Goal: Task Accomplishment & Management: Use online tool/utility

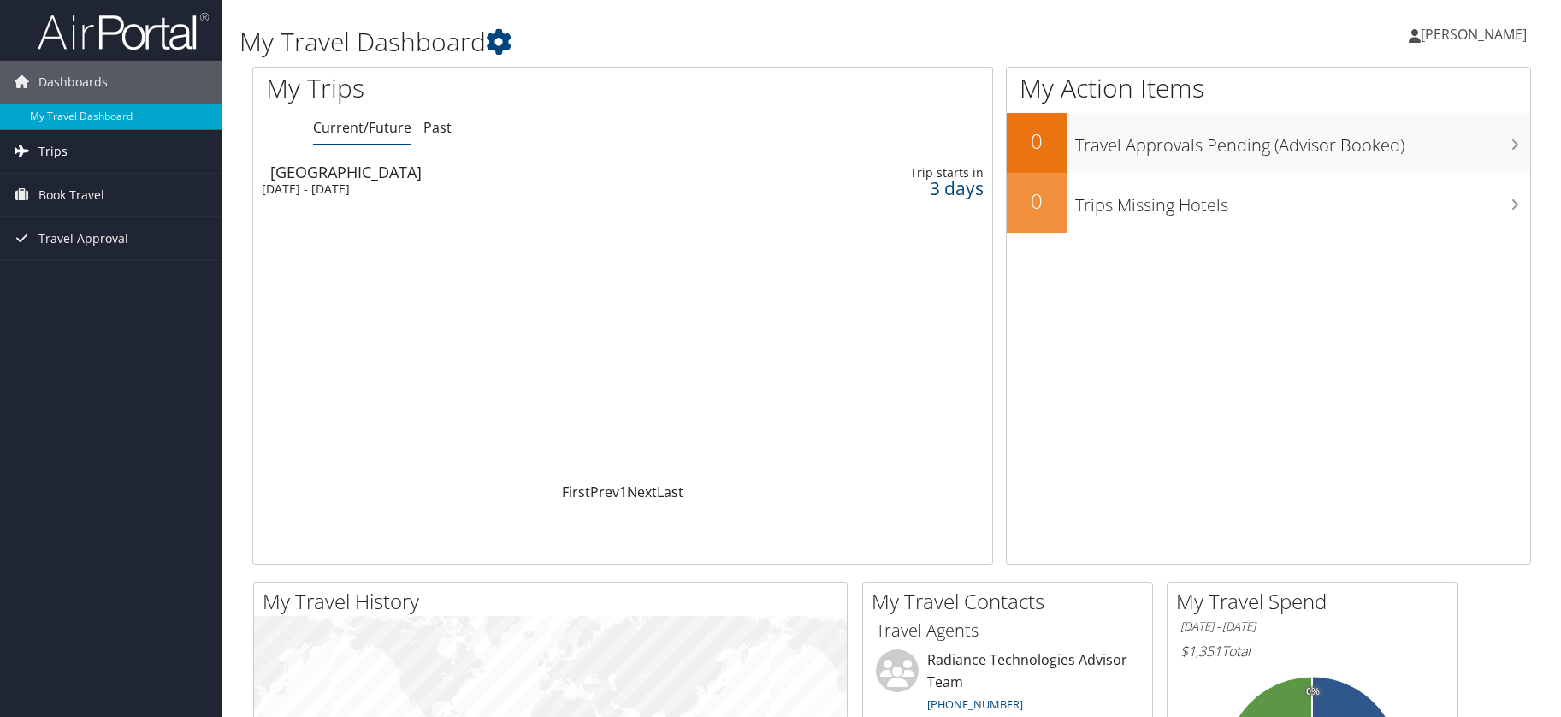
click at [127, 154] on link "Trips" at bounding box center [111, 151] width 222 height 43
click at [87, 185] on link "Current/Future Trips" at bounding box center [111, 186] width 222 height 26
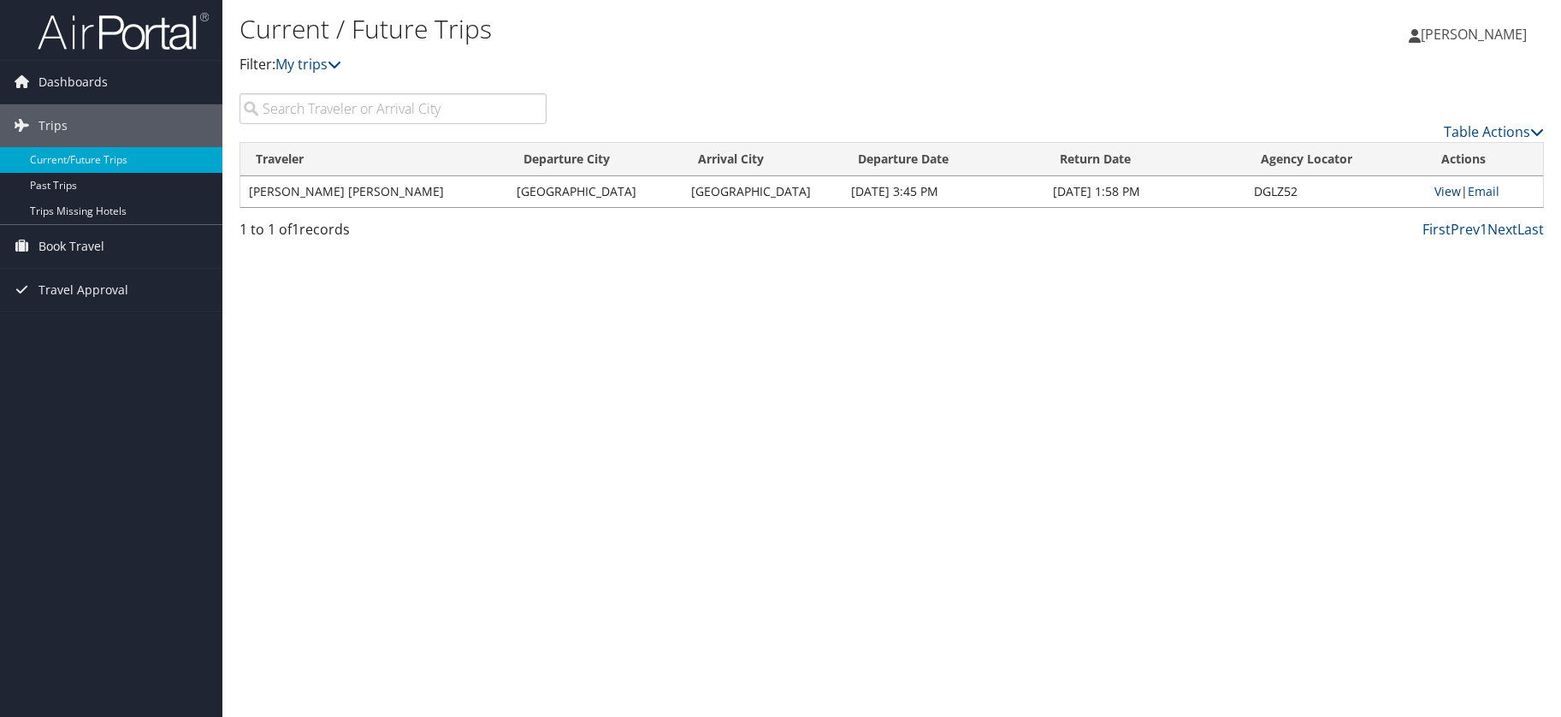
click at [1437, 192] on link "View" at bounding box center [1447, 191] width 27 height 16
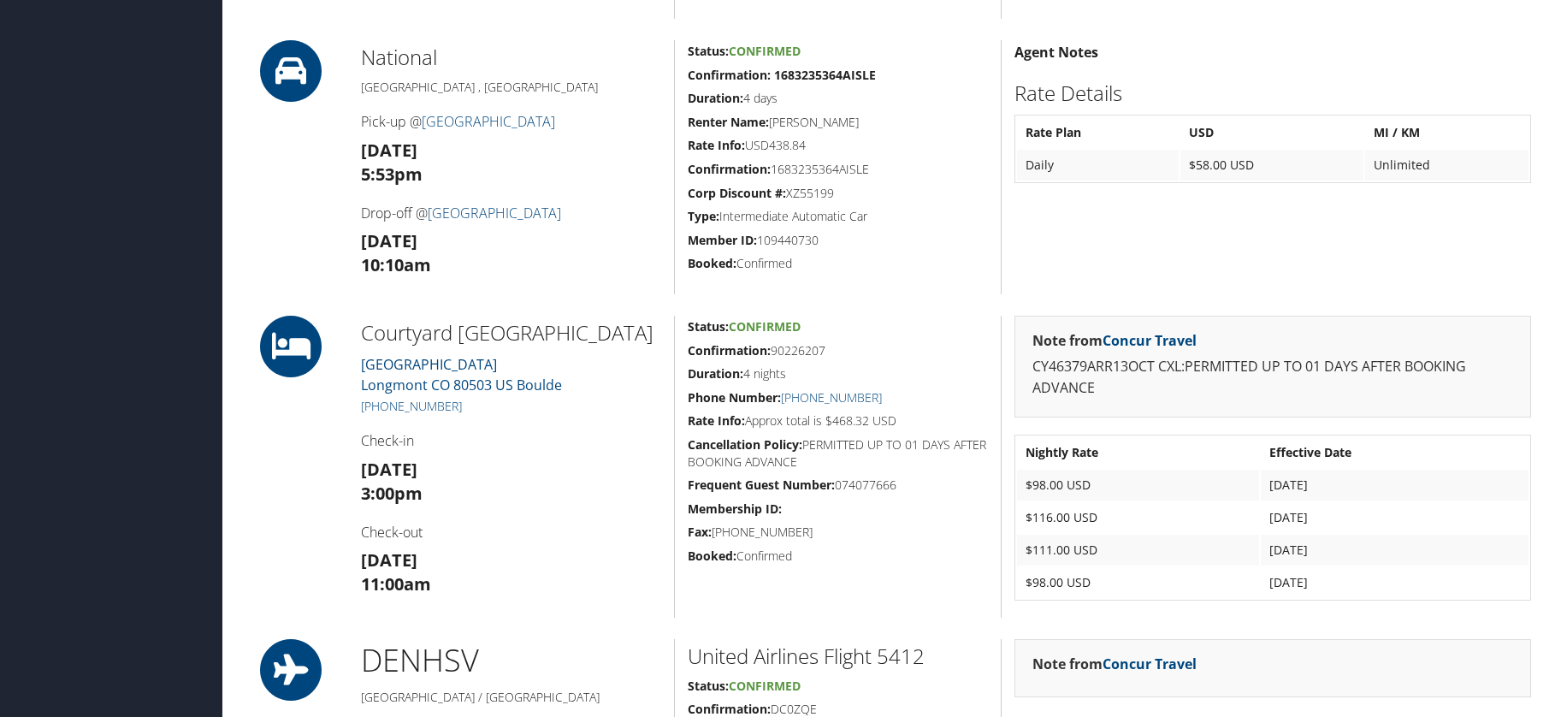
scroll to position [785, 0]
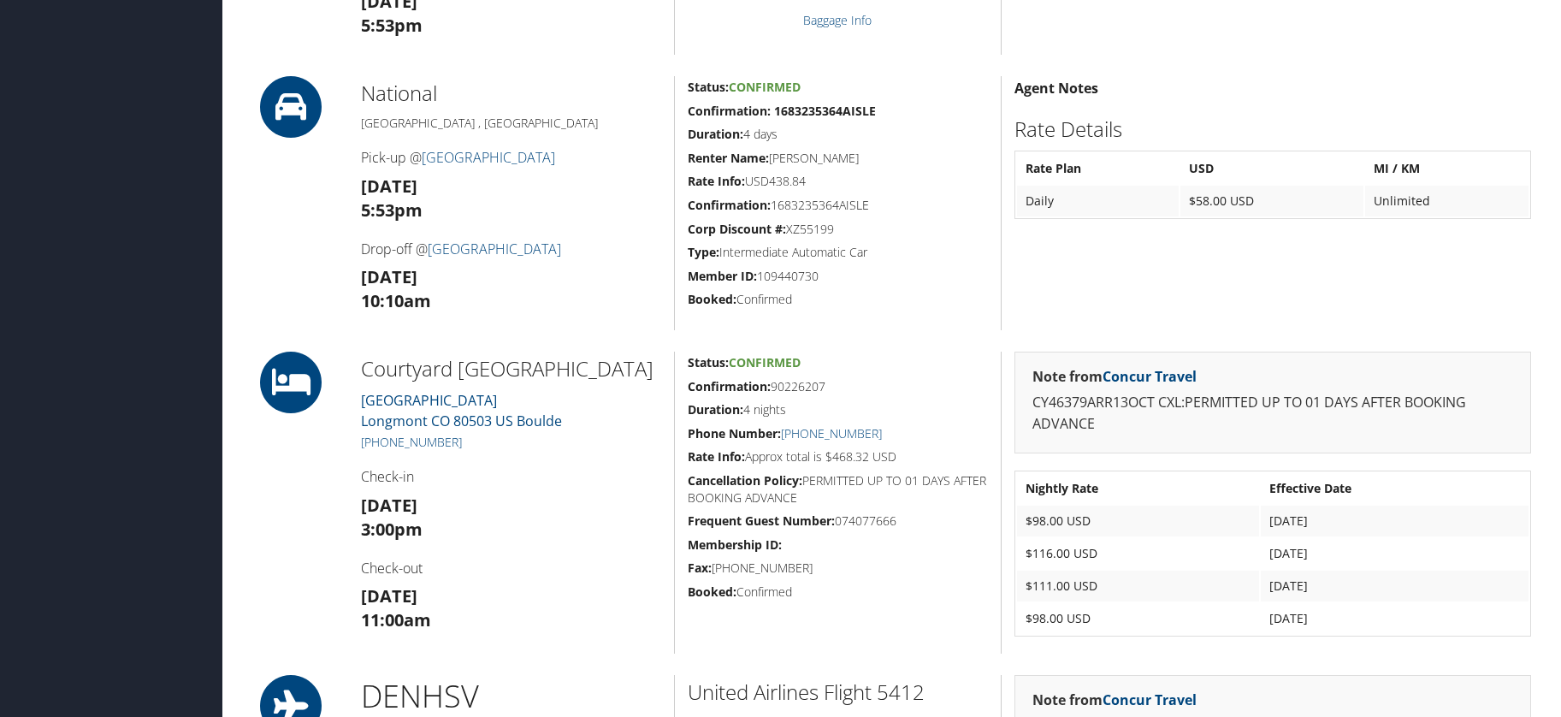
click at [1543, 661] on div "Airtinerary® Matthew Gann Matthew Gann My Settings Travel Agency Contacts View …" at bounding box center [891, 440] width 1338 height 2450
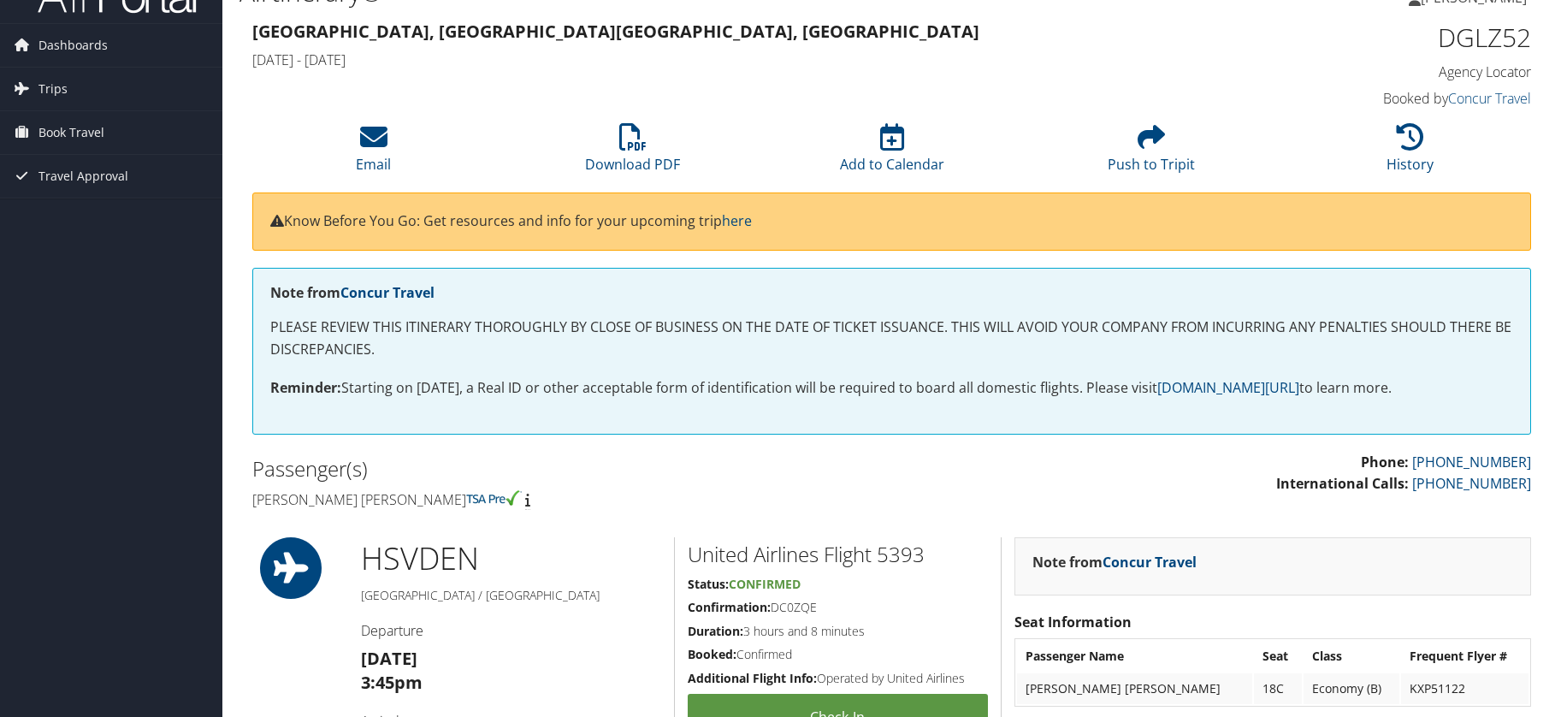
scroll to position [0, 0]
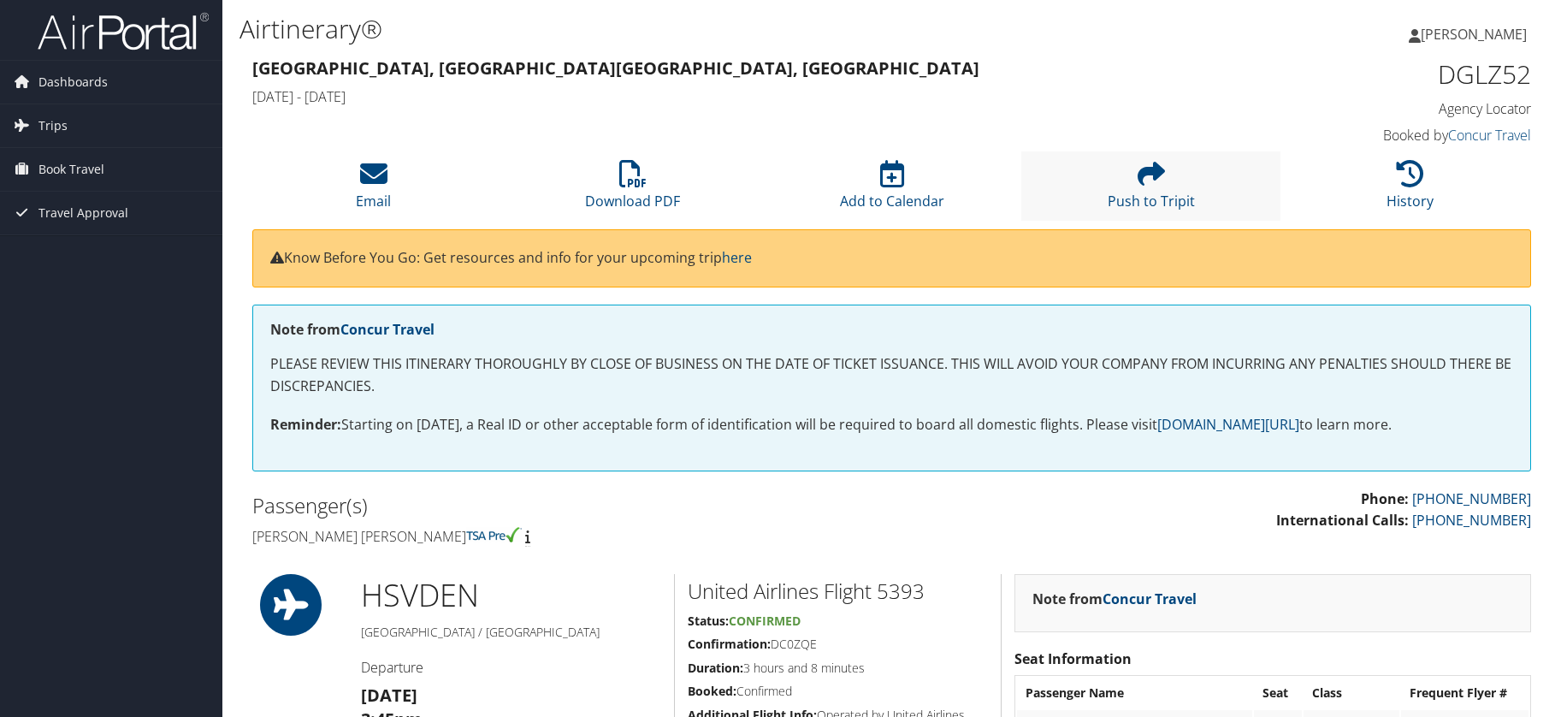
click at [1146, 190] on li "Push to Tripit" at bounding box center [1150, 185] width 259 height 69
click at [1451, 34] on span "[PERSON_NAME]" at bounding box center [1473, 34] width 106 height 19
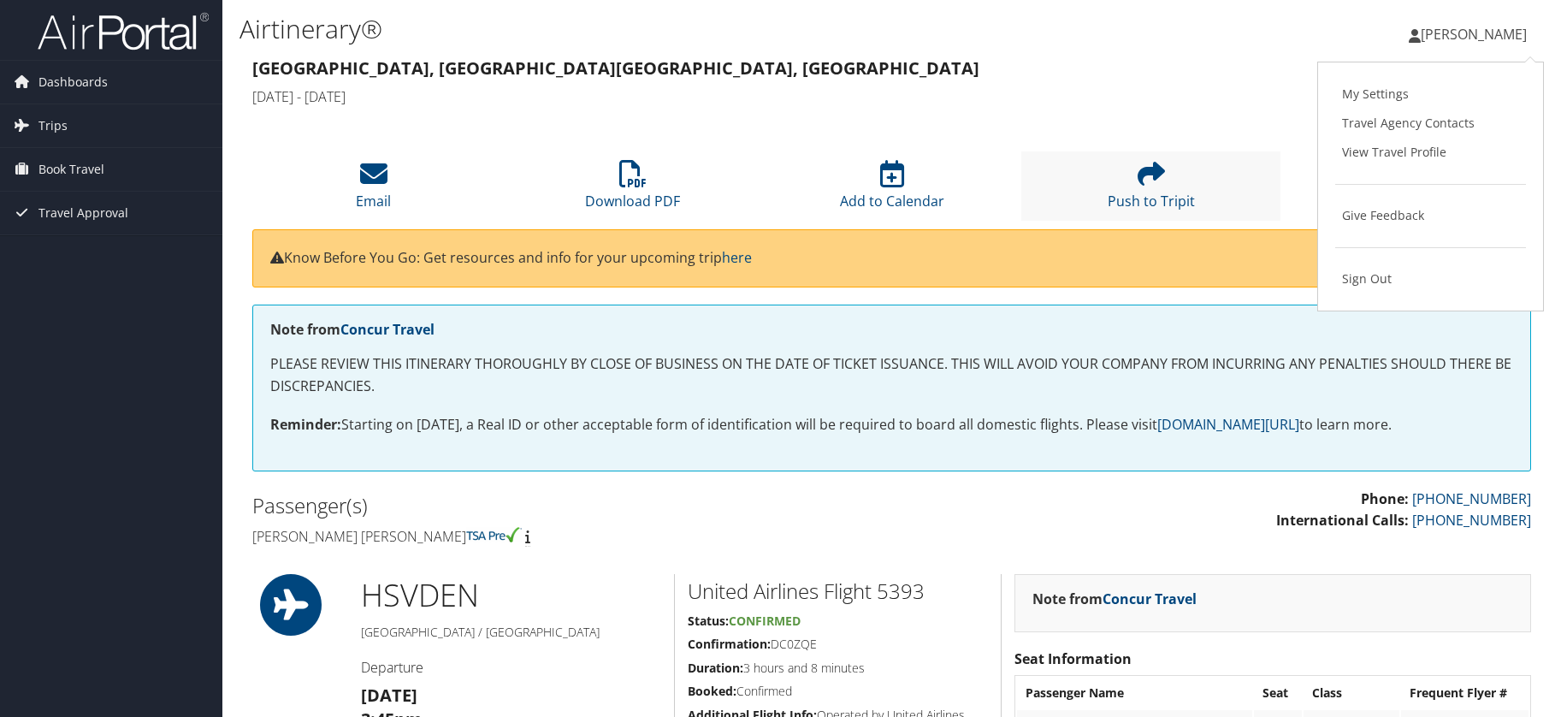
click at [1124, 179] on li "Push to Tripit" at bounding box center [1150, 185] width 259 height 69
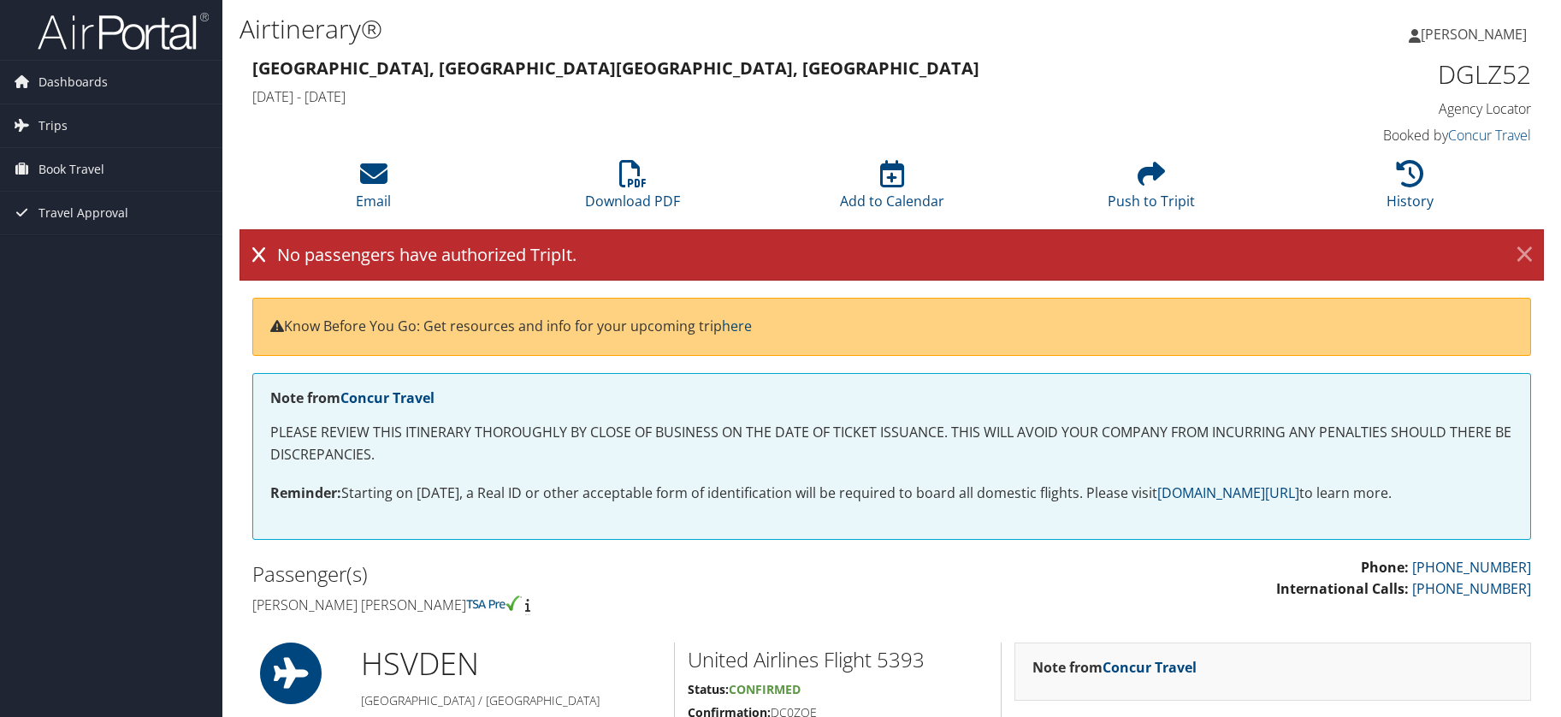
click at [1529, 262] on link "×" at bounding box center [1524, 255] width 30 height 34
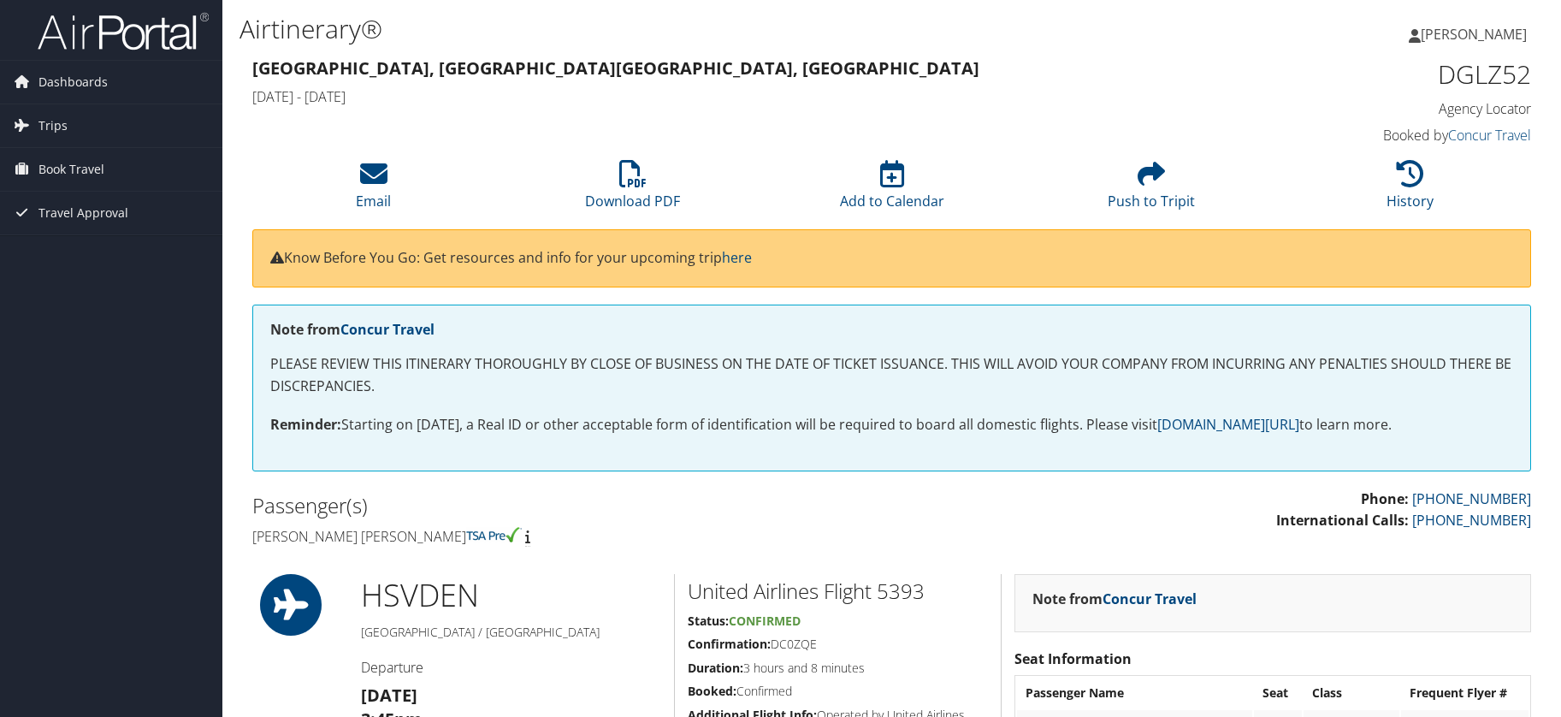
click at [1479, 31] on span "[PERSON_NAME]" at bounding box center [1473, 34] width 106 height 19
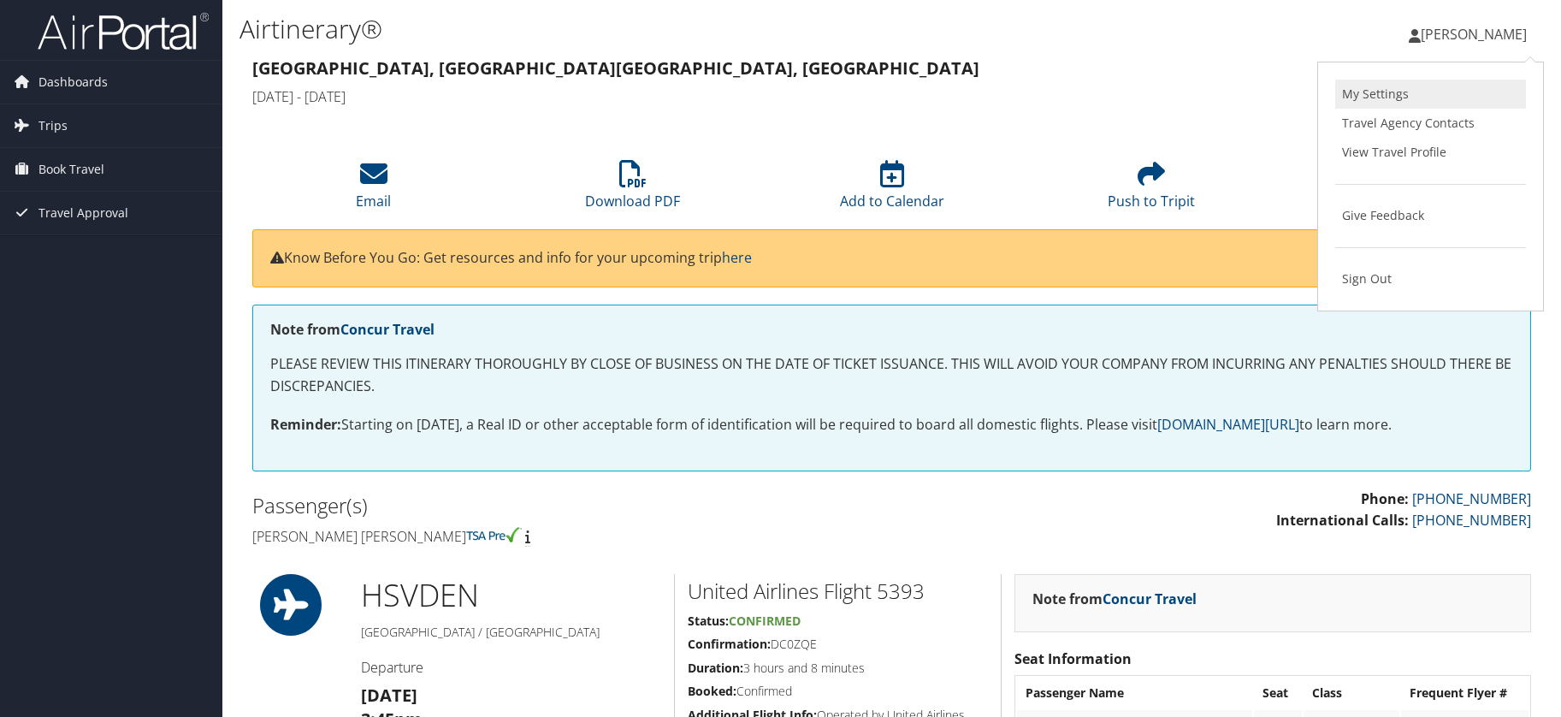
click at [1398, 91] on link "My Settings" at bounding box center [1430, 94] width 191 height 29
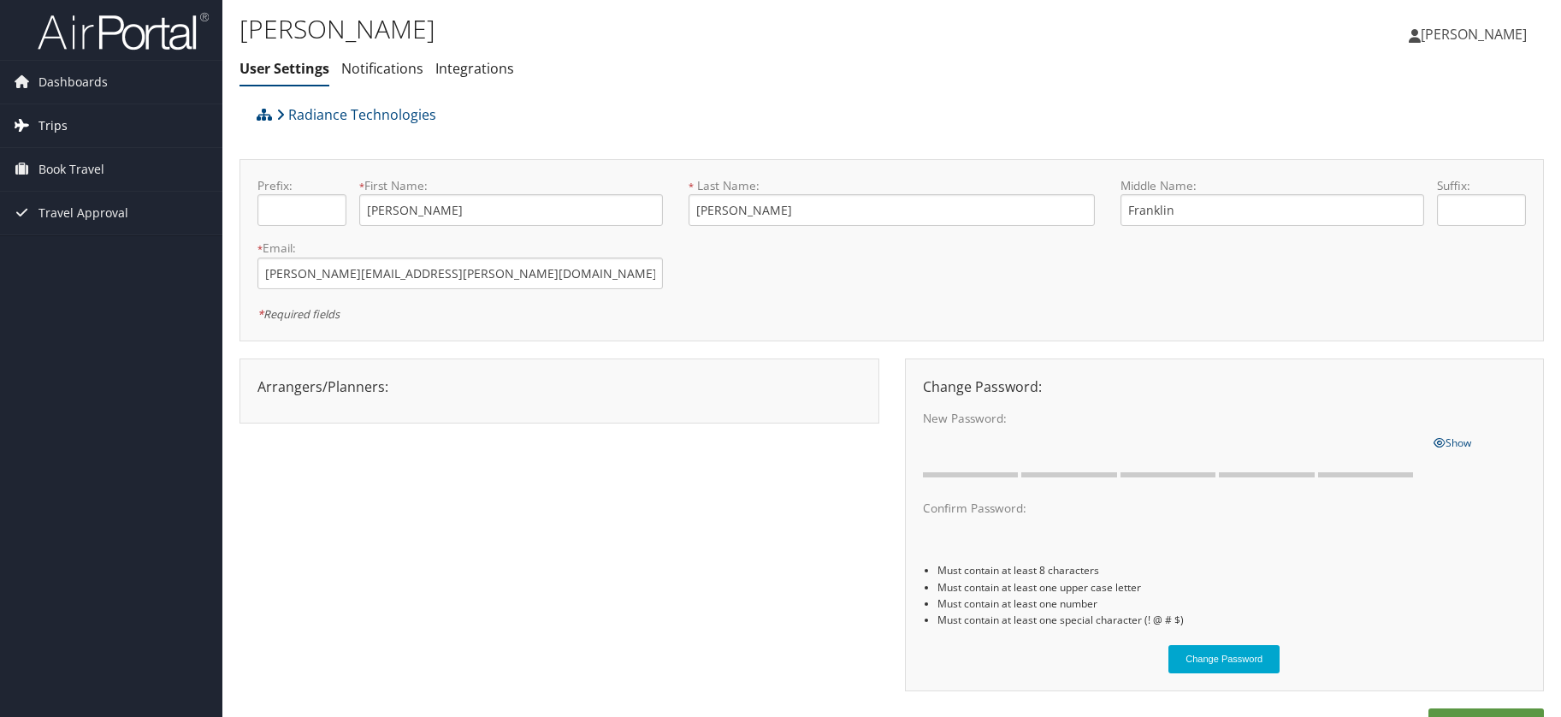
click at [67, 121] on link "Trips" at bounding box center [111, 125] width 222 height 43
click at [453, 69] on link "Integrations" at bounding box center [474, 68] width 79 height 19
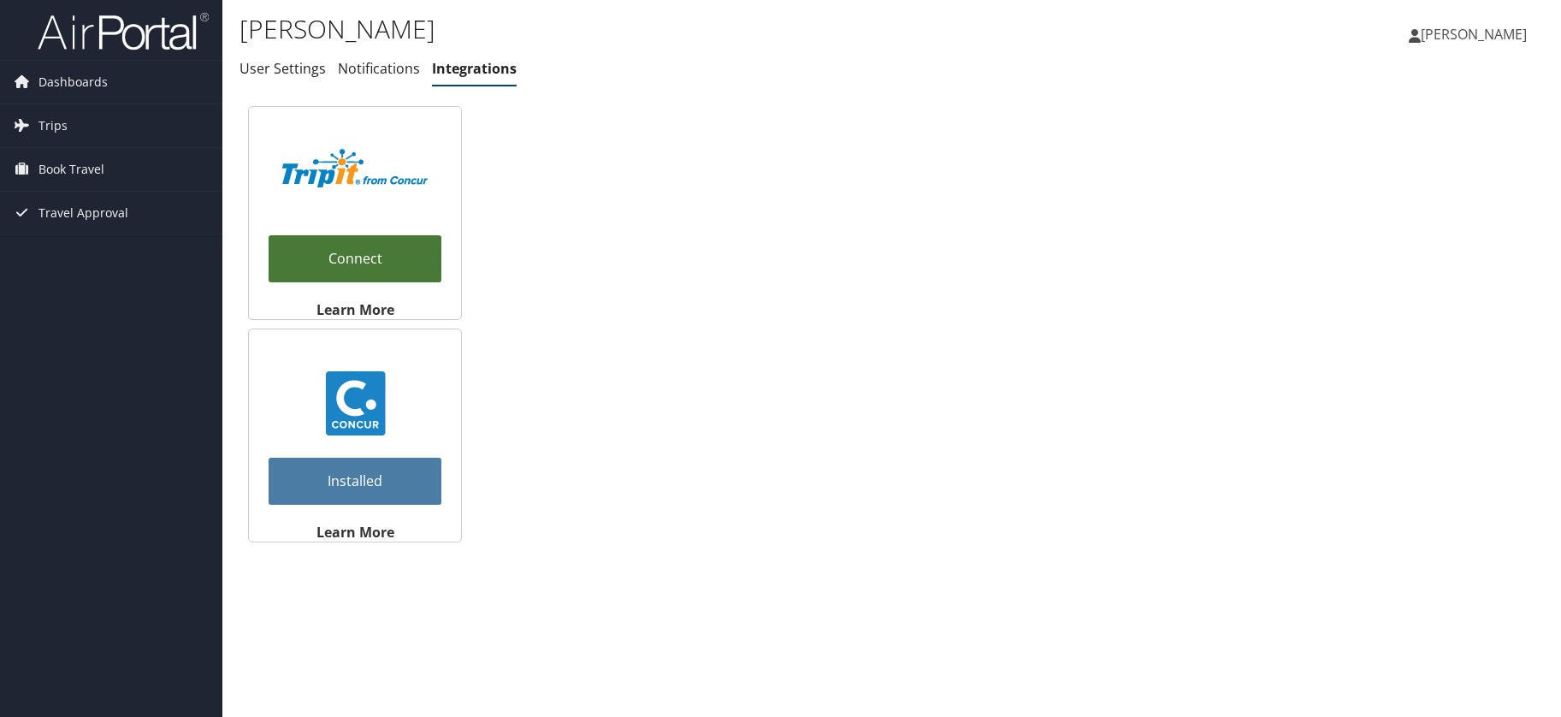
click at [385, 251] on link "Connect" at bounding box center [355, 258] width 173 height 47
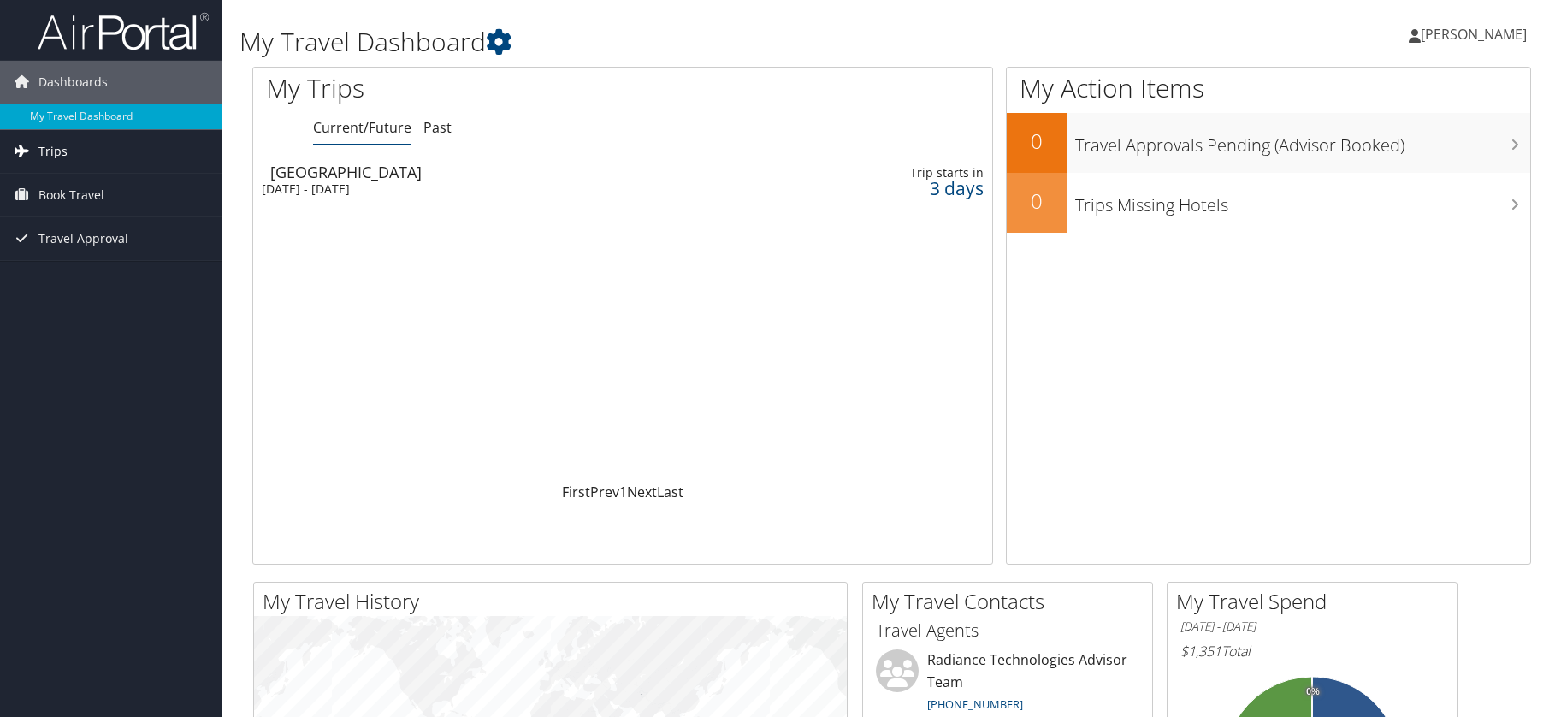
click at [77, 154] on link "Trips" at bounding box center [111, 151] width 222 height 43
click at [76, 309] on span "Travel Approval" at bounding box center [83, 315] width 90 height 43
click at [80, 267] on span "Book Travel" at bounding box center [71, 272] width 66 height 43
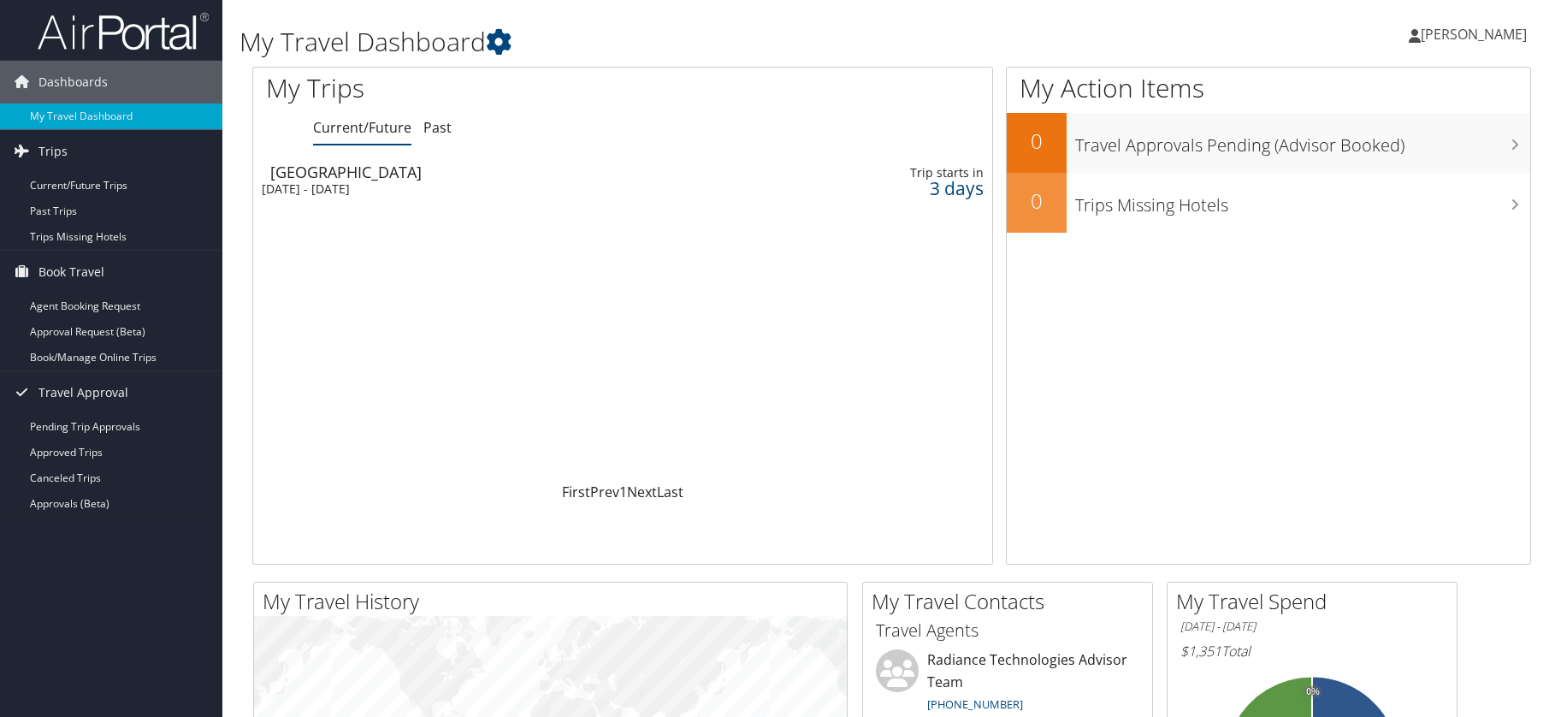
click at [1446, 37] on span "[PERSON_NAME]" at bounding box center [1473, 34] width 106 height 19
click at [1377, 97] on link "My Settings" at bounding box center [1430, 94] width 191 height 29
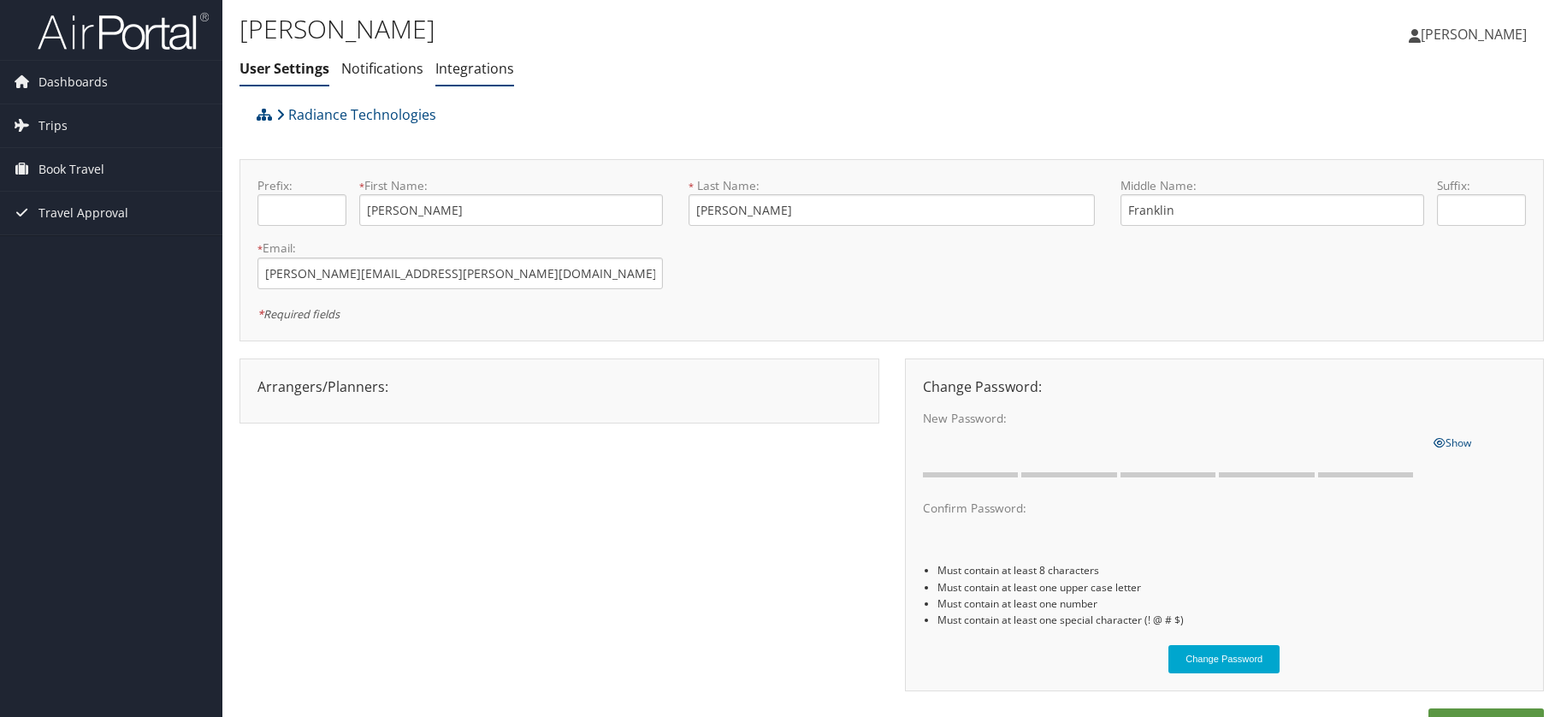
click at [451, 70] on link "Integrations" at bounding box center [474, 68] width 79 height 19
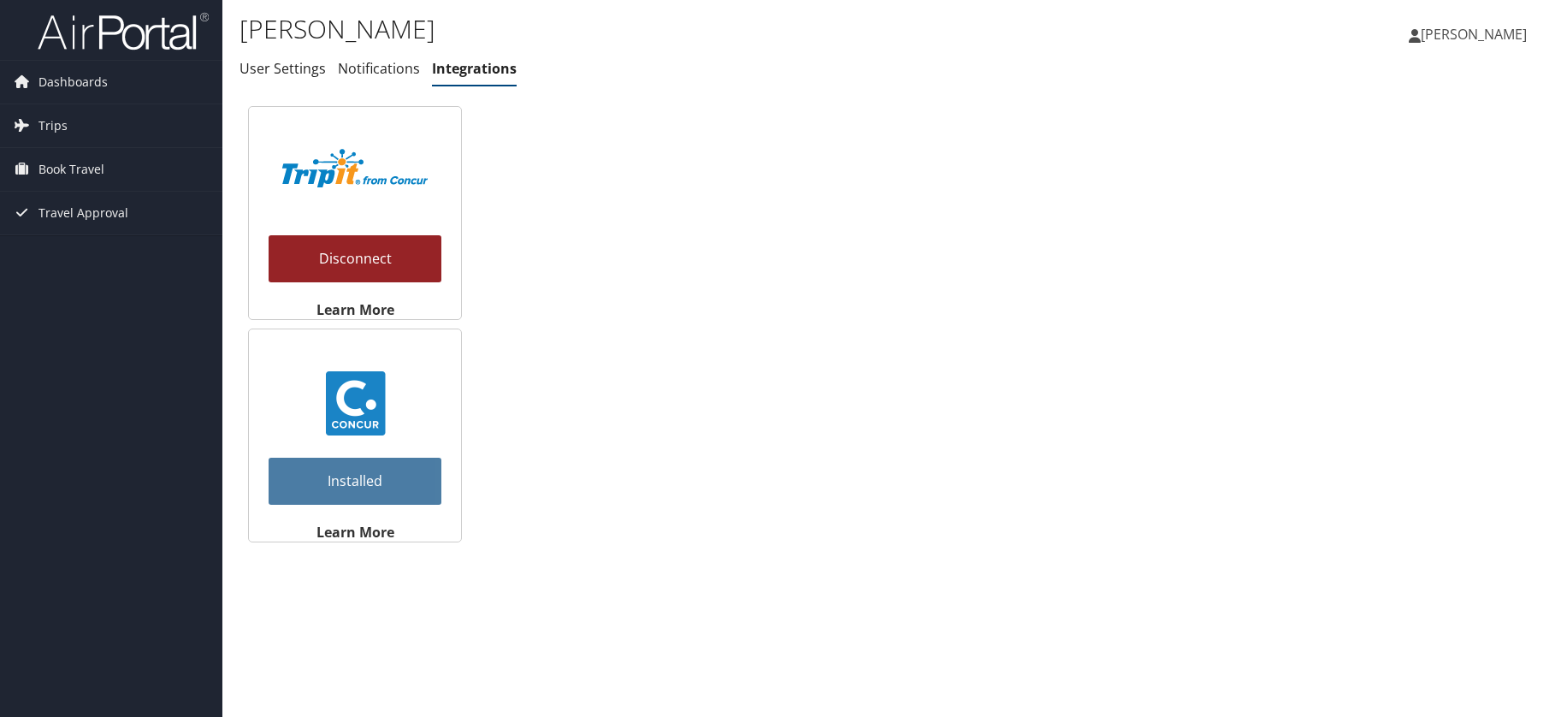
click at [398, 260] on link "Disconnect" at bounding box center [355, 258] width 173 height 47
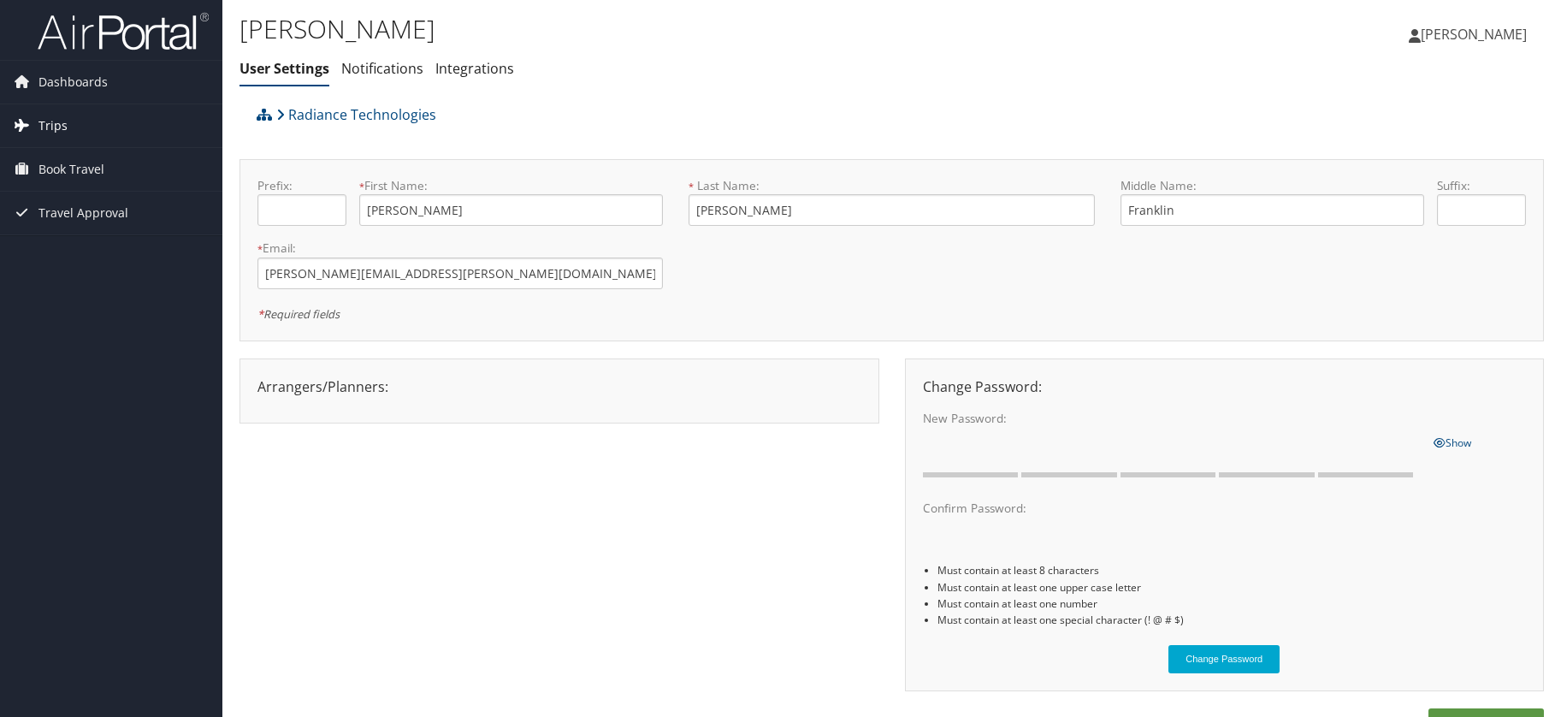
click at [34, 122] on link "Trips" at bounding box center [111, 125] width 222 height 43
click at [62, 277] on span "Travel Approval" at bounding box center [83, 290] width 90 height 43
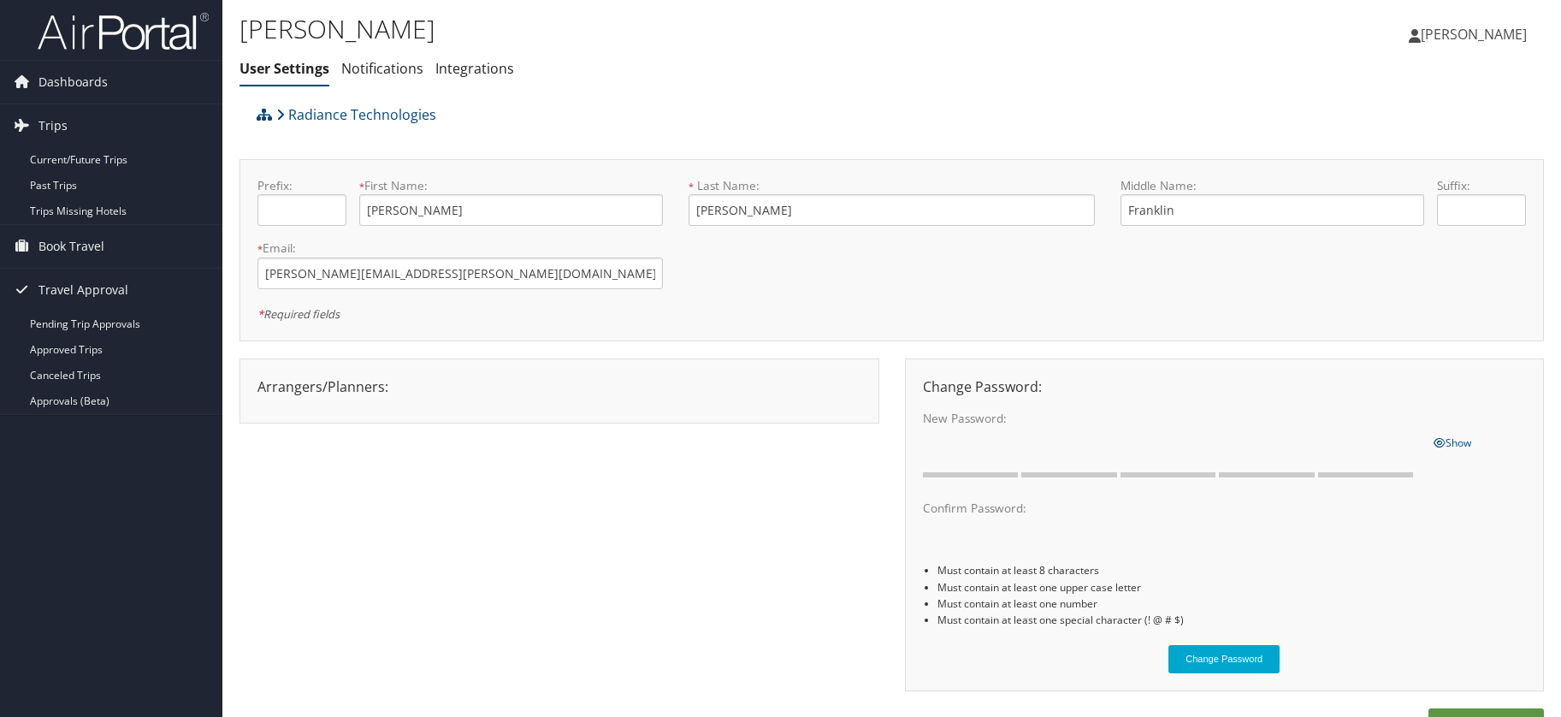
click at [1499, 9] on link "[PERSON_NAME]" at bounding box center [1475, 34] width 135 height 51
click at [499, 74] on link "Integrations" at bounding box center [474, 68] width 79 height 19
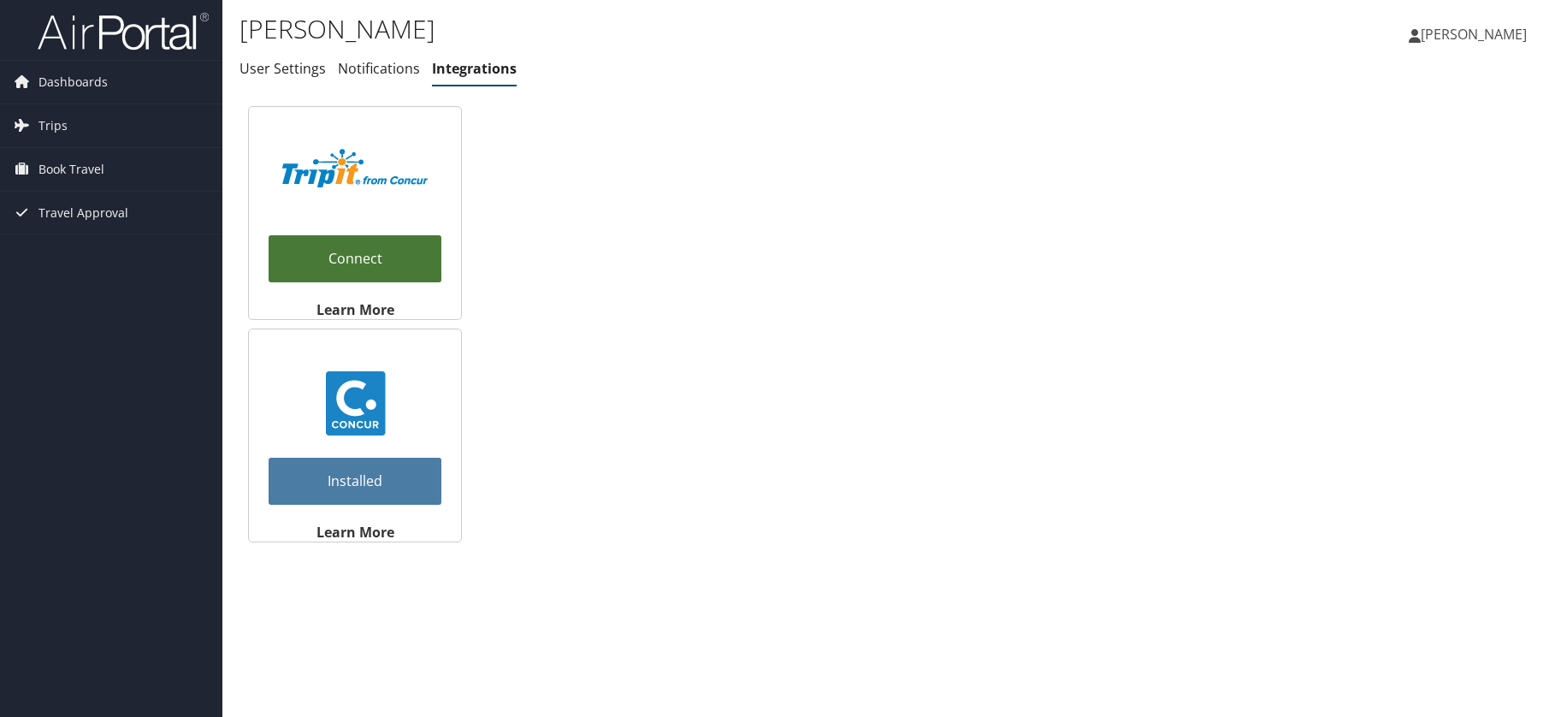
click at [399, 259] on link "Connect" at bounding box center [355, 258] width 173 height 47
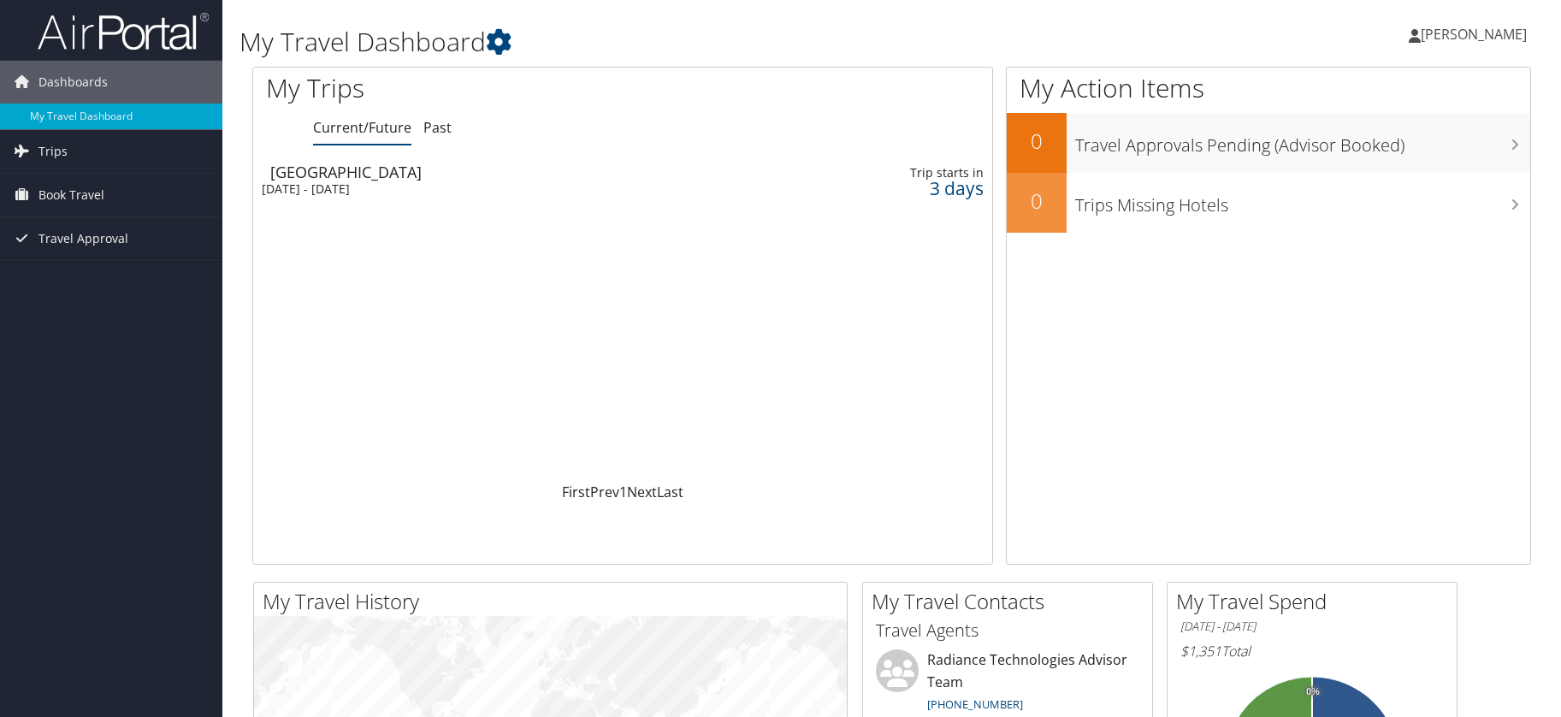
click at [292, 170] on div "Denver" at bounding box center [500, 171] width 460 height 15
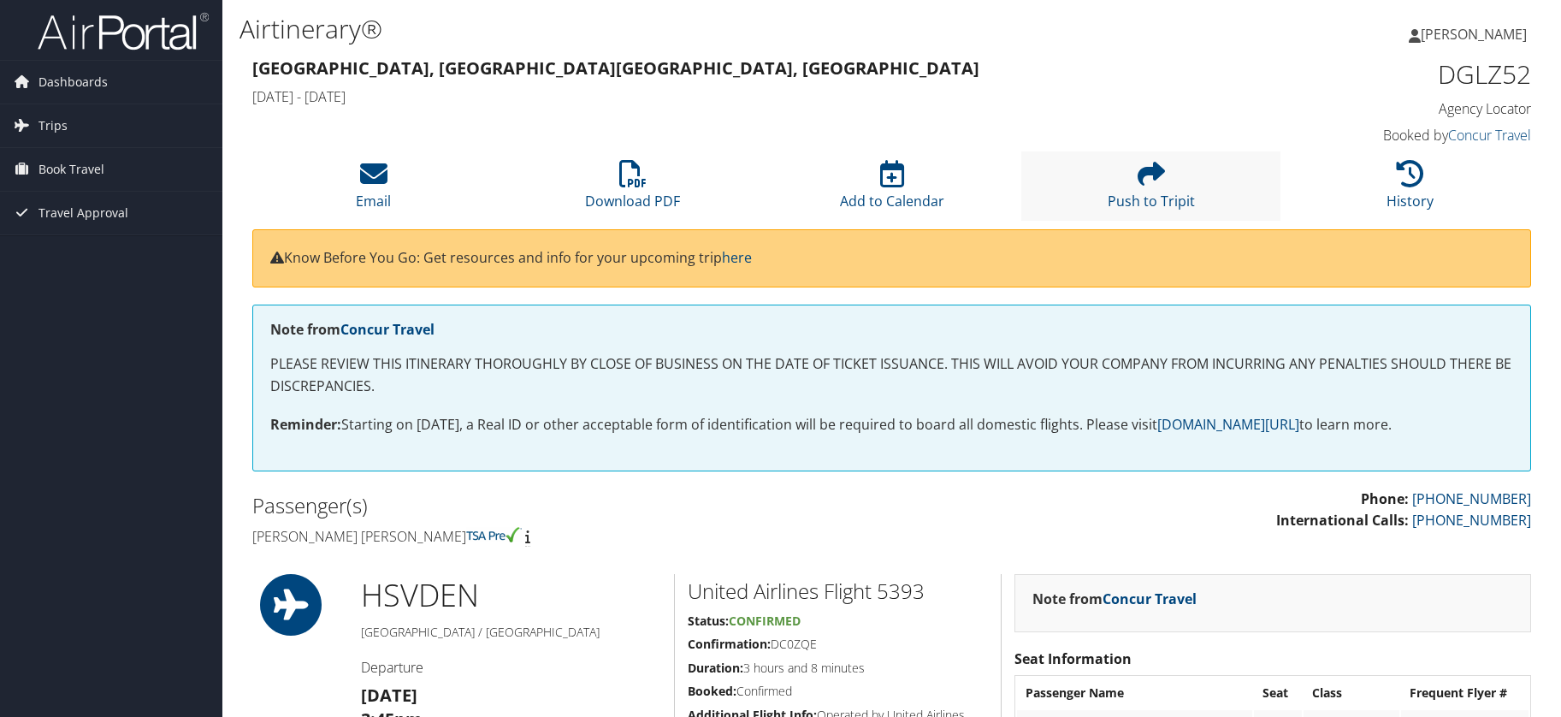
click at [1104, 193] on li "Push to Tripit" at bounding box center [1150, 185] width 259 height 69
click at [1097, 177] on li "Push to Tripit" at bounding box center [1150, 185] width 259 height 69
click at [1131, 185] on li "Push to Tripit" at bounding box center [1150, 185] width 259 height 69
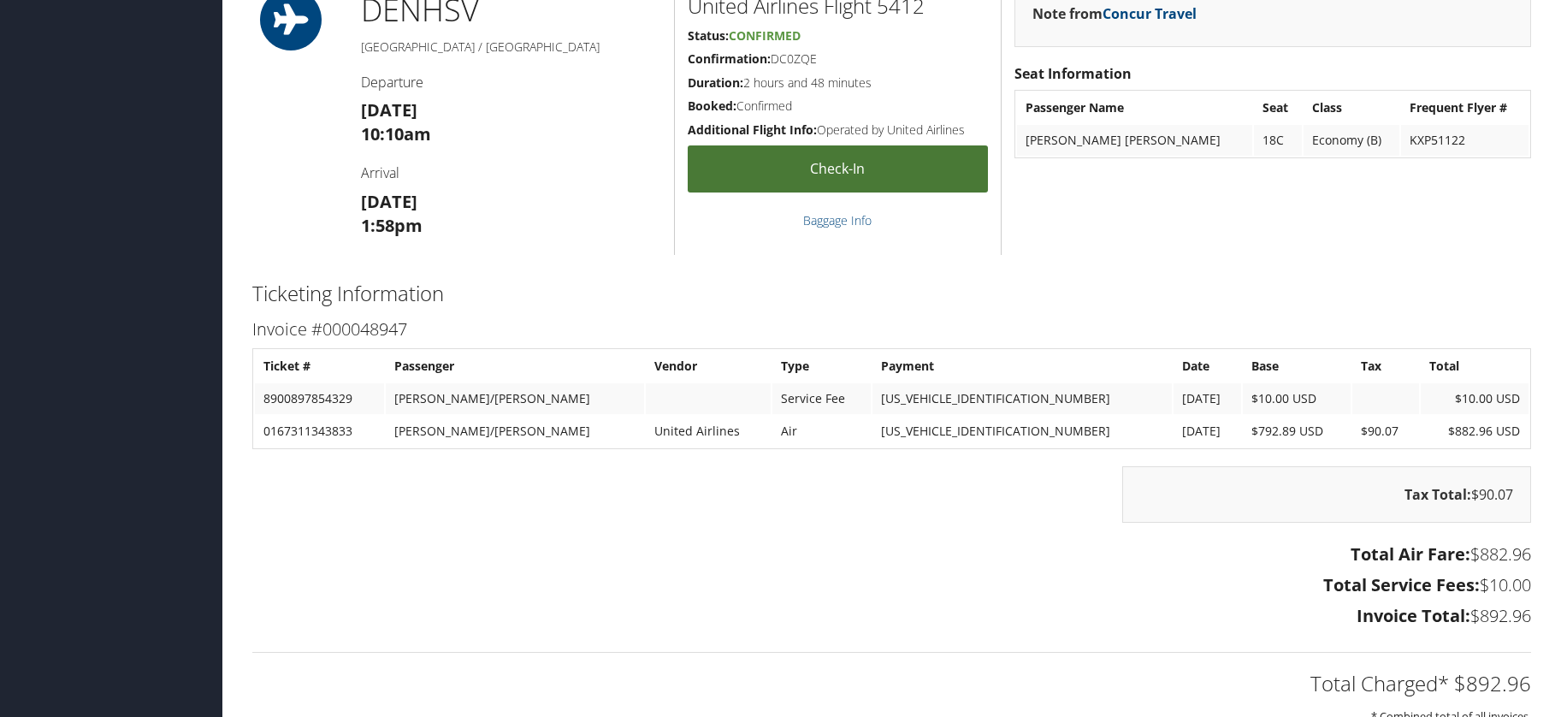
scroll to position [1732, 0]
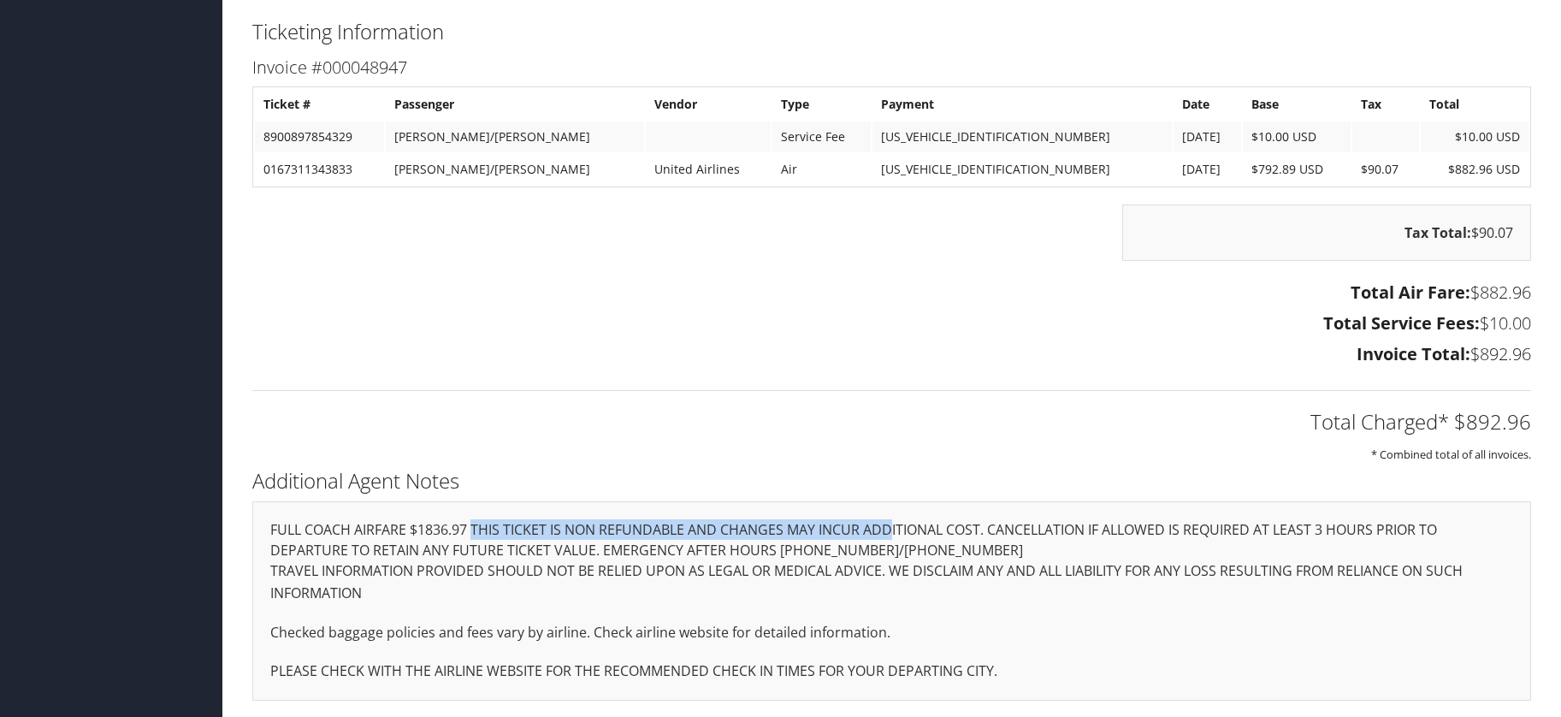
drag, startPoint x: 413, startPoint y: 528, endPoint x: 664, endPoint y: 524, distance: 250.6
click at [664, 524] on div "FULL COACH AIRFARE $1836.97 THIS TICKET IS NON REFUNDABLE AND CHANGES MAY INCUR…" at bounding box center [891, 600] width 1278 height 198
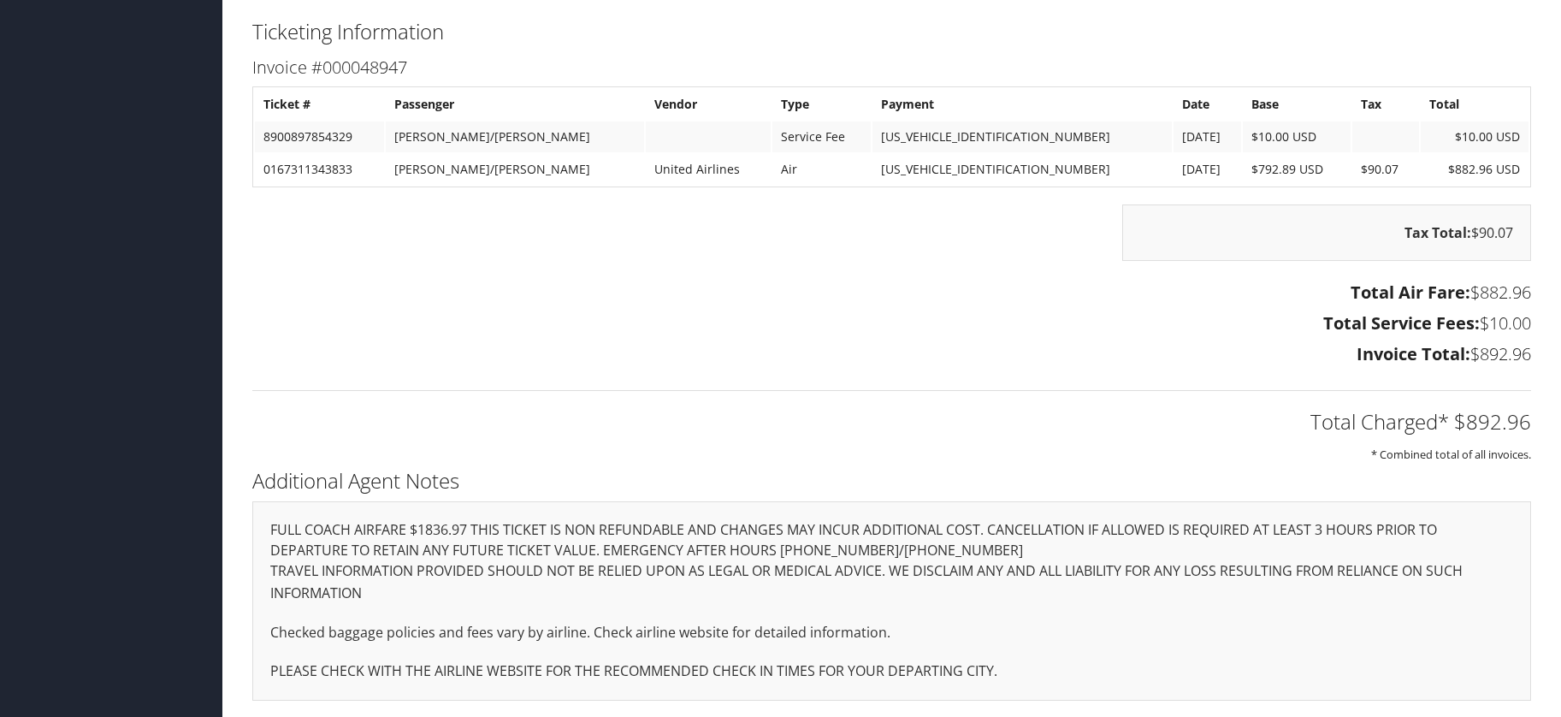
click at [780, 527] on div "FULL COACH AIRFARE $1836.97 THIS TICKET IS NON REFUNDABLE AND CHANGES MAY INCUR…" at bounding box center [891, 600] width 1278 height 198
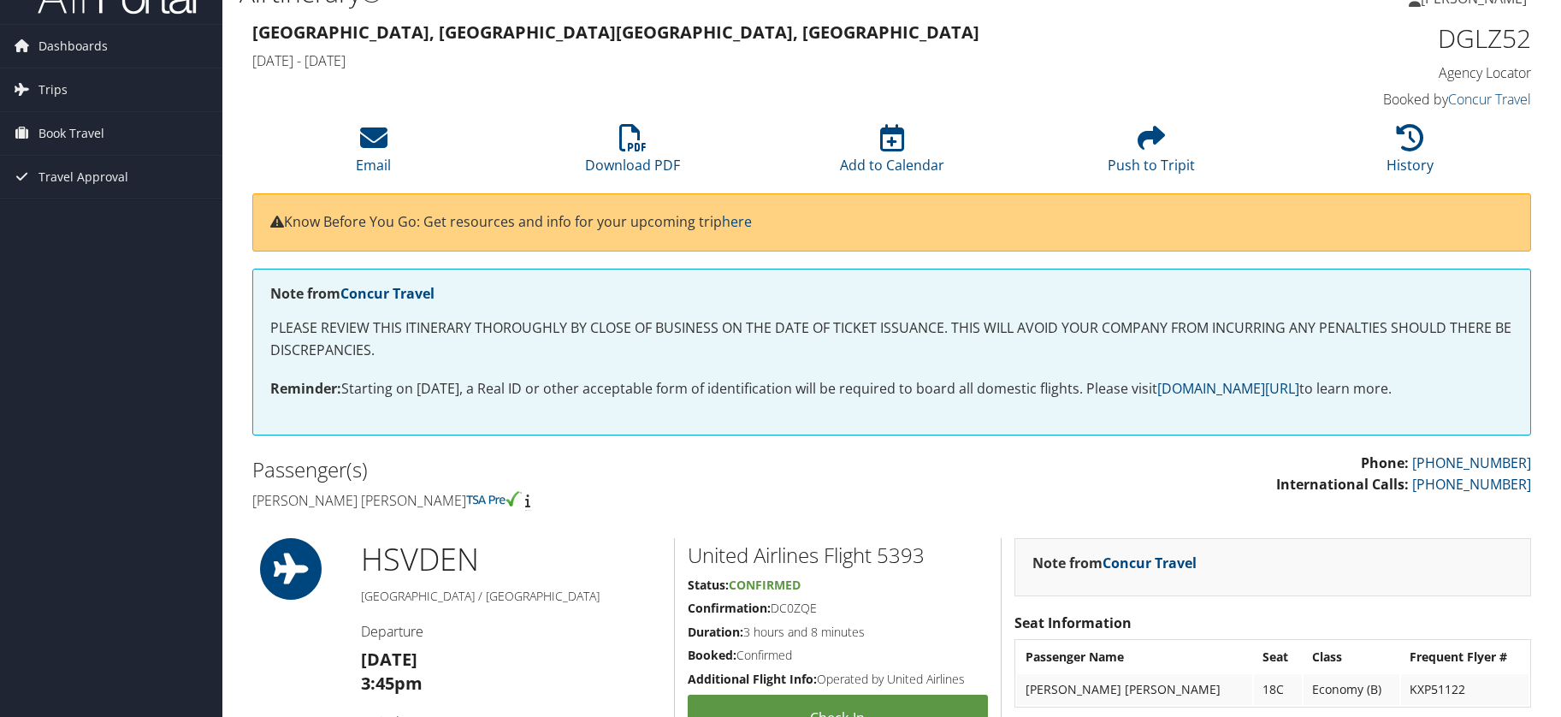
scroll to position [0, 0]
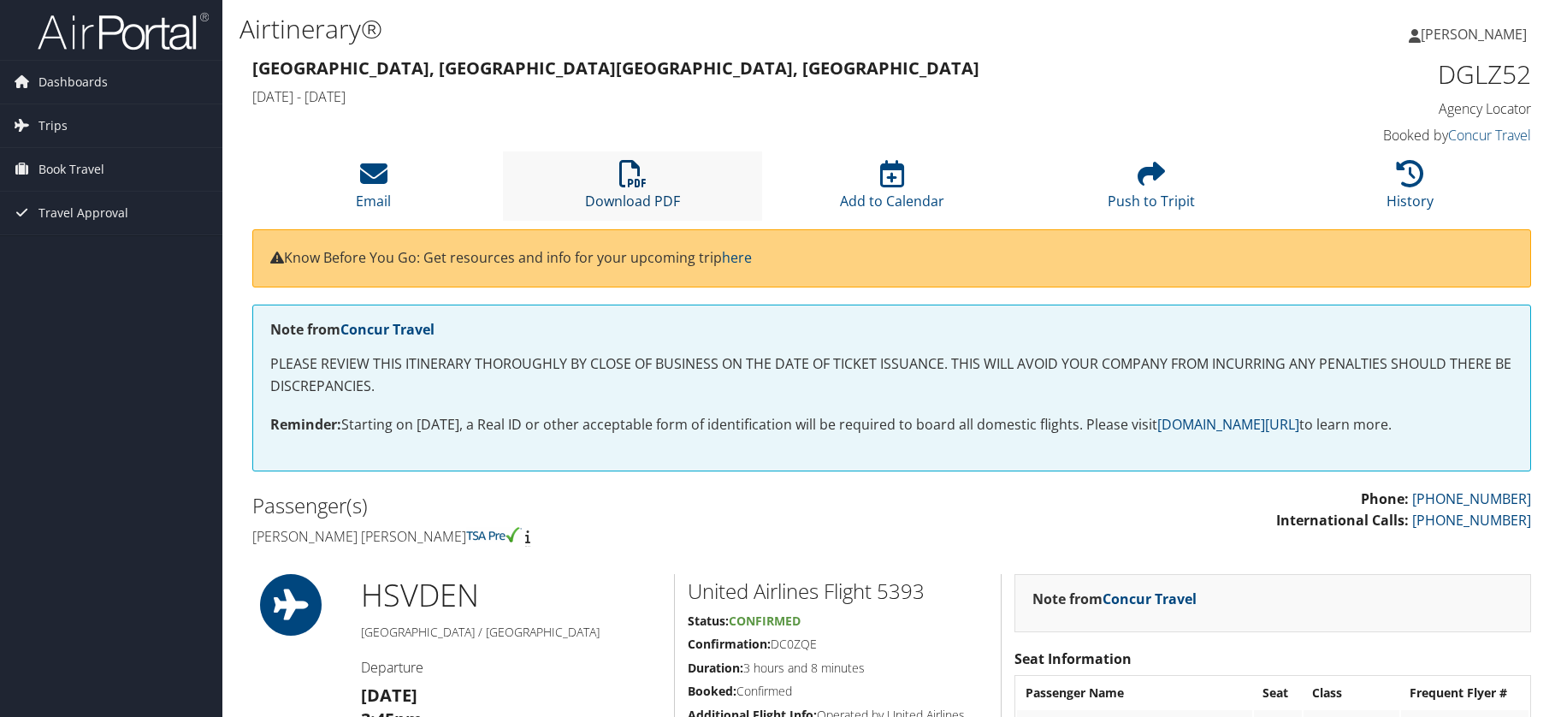
click at [629, 177] on icon at bounding box center [632, 173] width 27 height 27
click at [56, 116] on span "Trips" at bounding box center [52, 125] width 29 height 43
click at [75, 78] on span "Dashboards" at bounding box center [72, 82] width 69 height 43
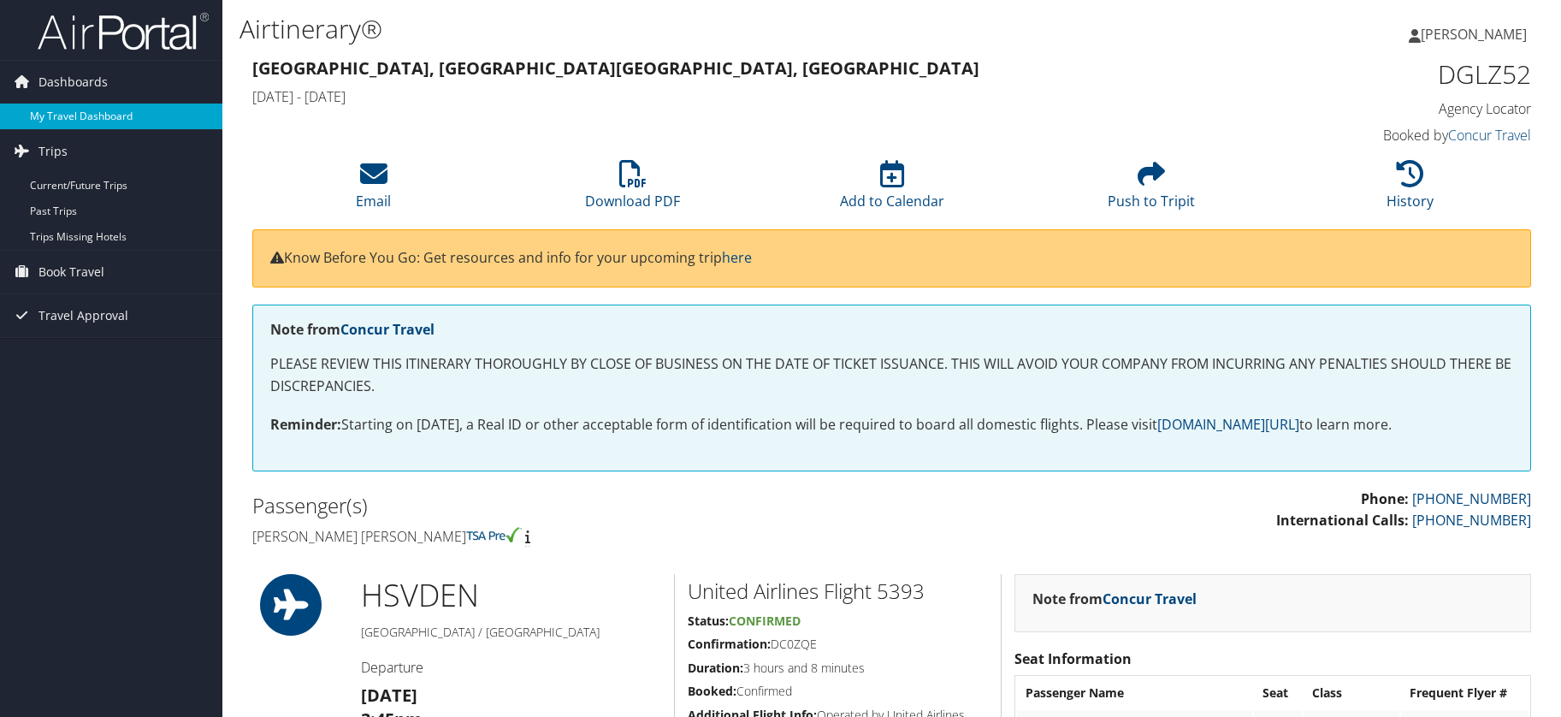
click at [92, 112] on link "My Travel Dashboard" at bounding box center [111, 116] width 222 height 26
